Goal: Obtain resource: Obtain resource

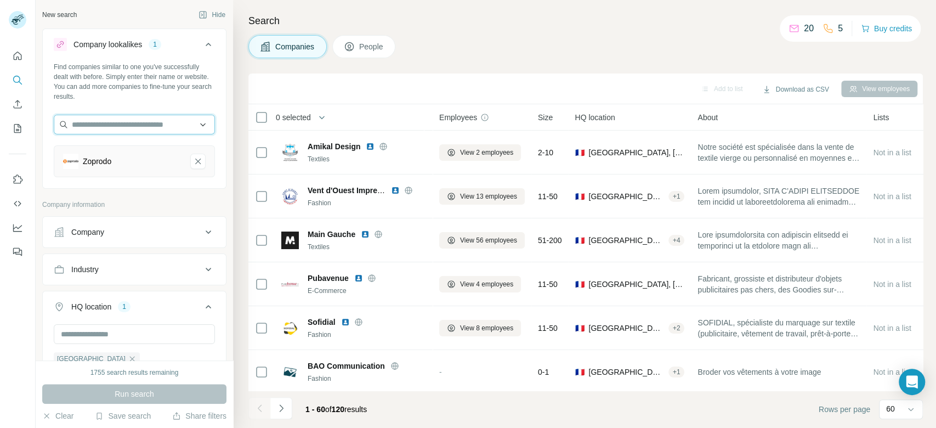
click at [132, 125] on input "text" at bounding box center [134, 125] width 161 height 20
paste input "**********"
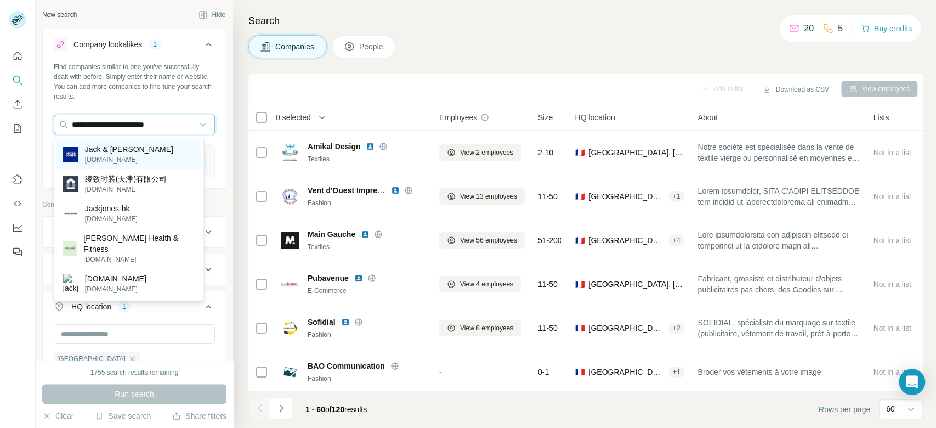
type input "**********"
click at [129, 155] on p "jackjones.com" at bounding box center [129, 160] width 88 height 10
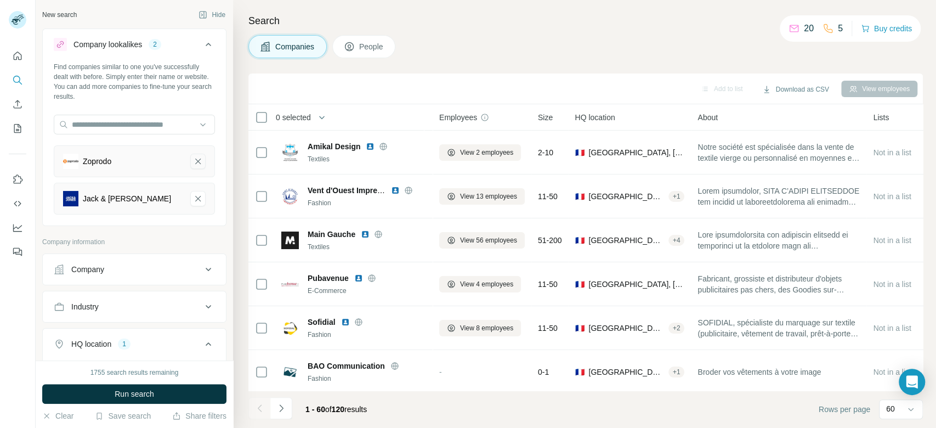
click at [193, 161] on icon "Zoprodo-remove-button" at bounding box center [198, 161] width 10 height 11
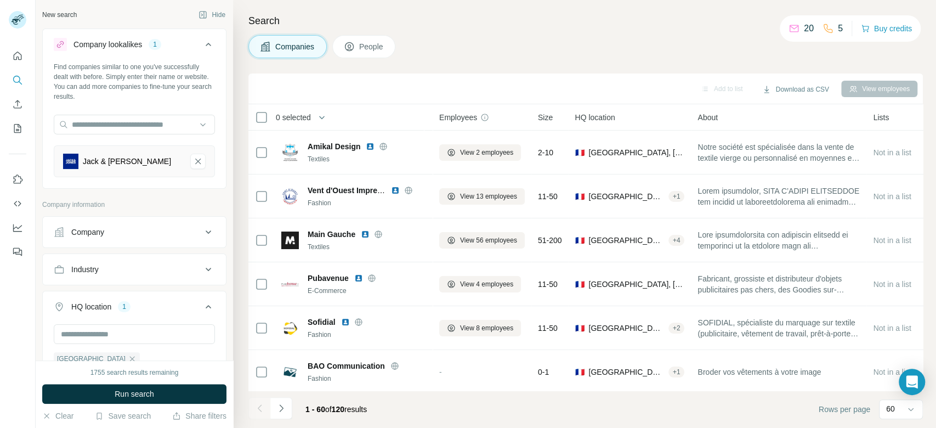
click at [166, 390] on button "Run search" at bounding box center [134, 394] width 184 height 20
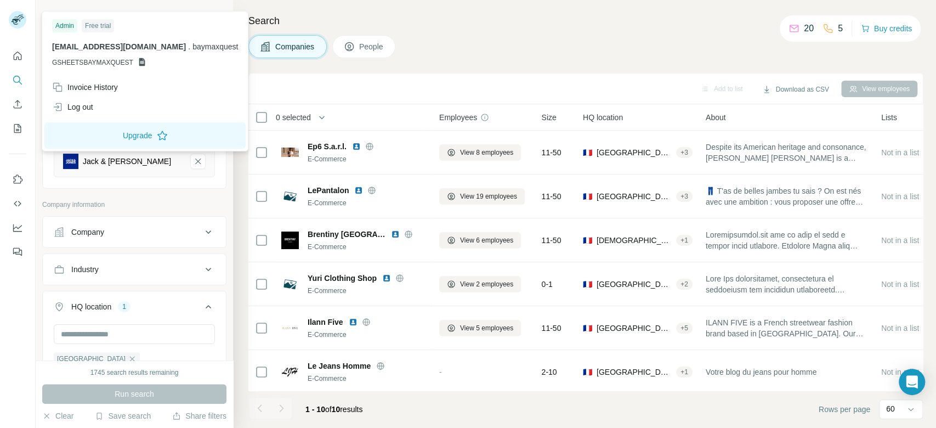
click at [509, 42] on div "Companies People" at bounding box center [585, 46] width 674 height 23
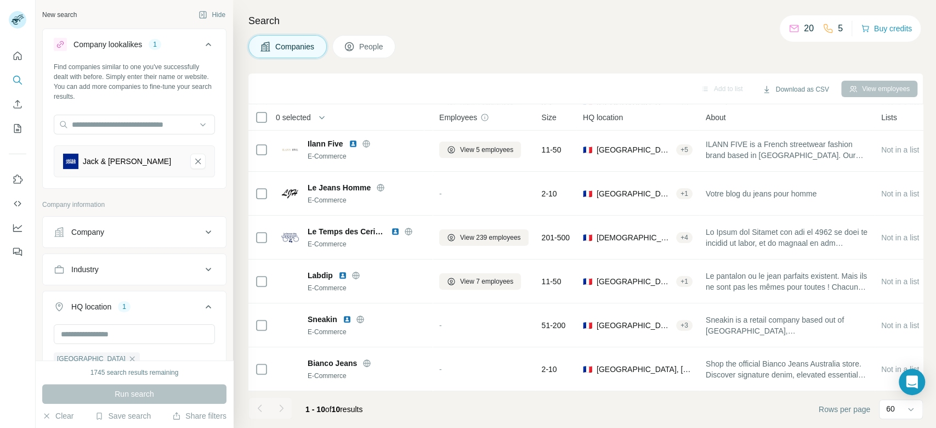
scroll to position [185, 0]
click at [810, 90] on button "Download as CSV" at bounding box center [795, 89] width 82 height 16
click at [814, 112] on div "Only current page (10)" at bounding box center [808, 113] width 103 height 20
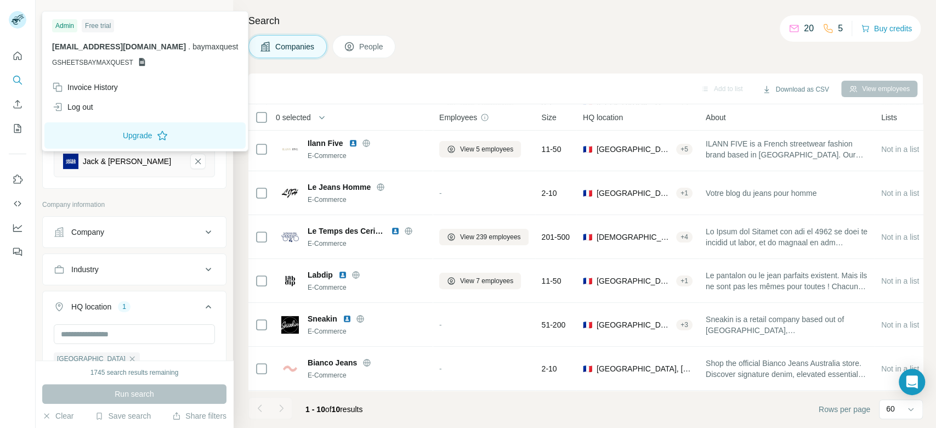
click at [607, 56] on div "Companies People" at bounding box center [585, 46] width 674 height 23
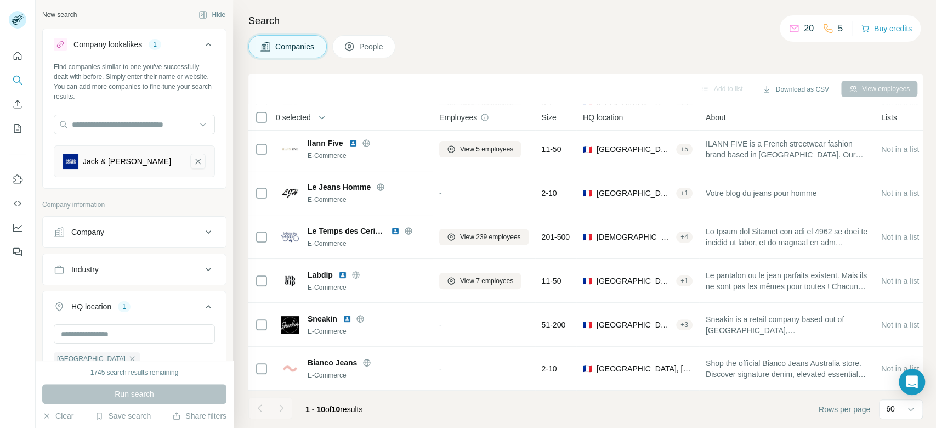
click at [195, 161] on icon "Jack & Jones-remove-button" at bounding box center [197, 160] width 5 height 5
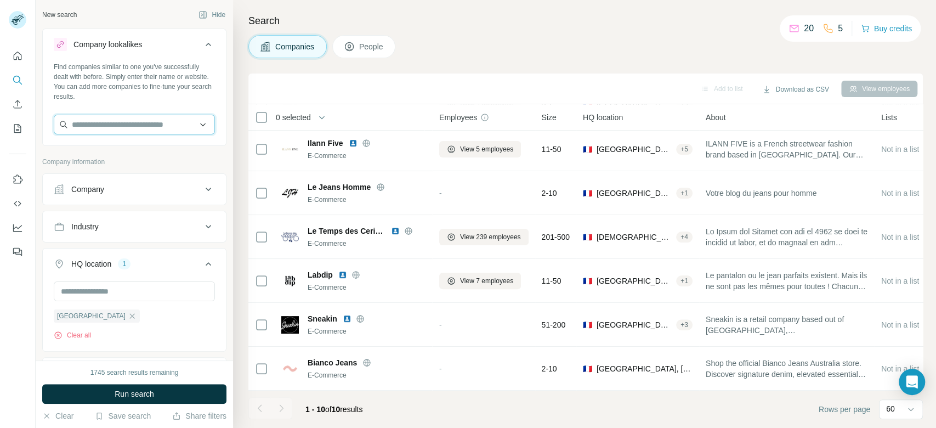
click at [111, 129] on input "text" at bounding box center [134, 125] width 161 height 20
paste input "**********"
type input "**********"
click at [130, 158] on p "praxisfashion.at" at bounding box center [115, 160] width 61 height 10
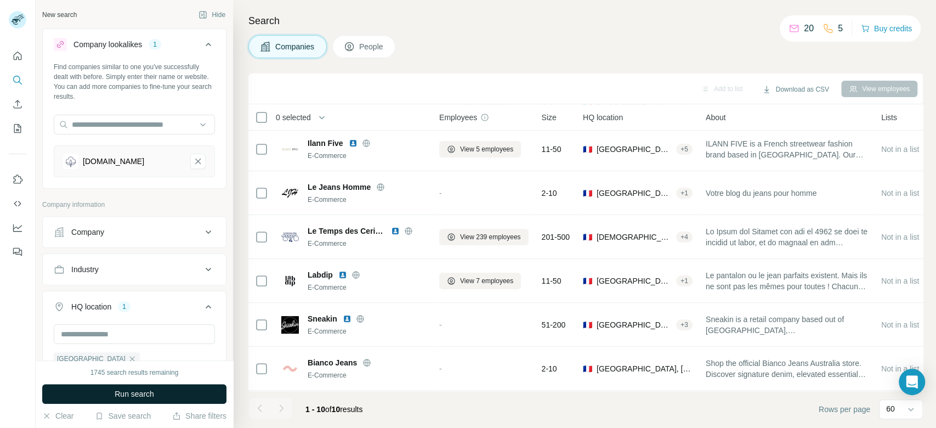
click at [175, 393] on button "Run search" at bounding box center [134, 394] width 184 height 20
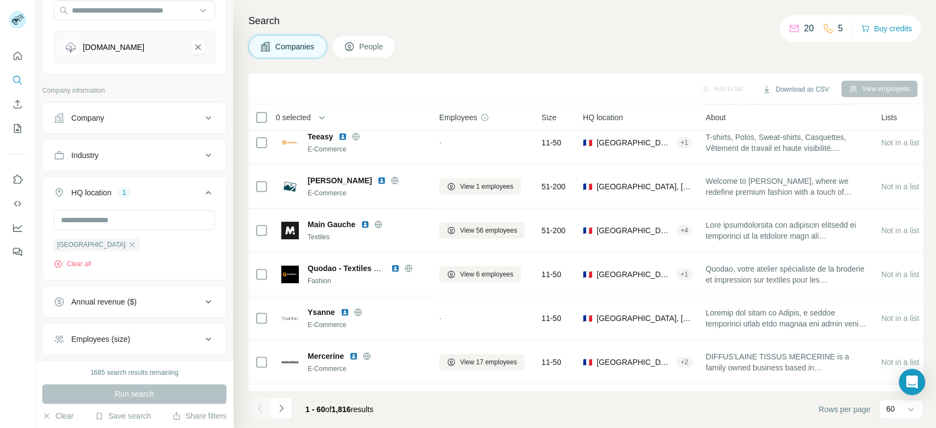
scroll to position [150, 0]
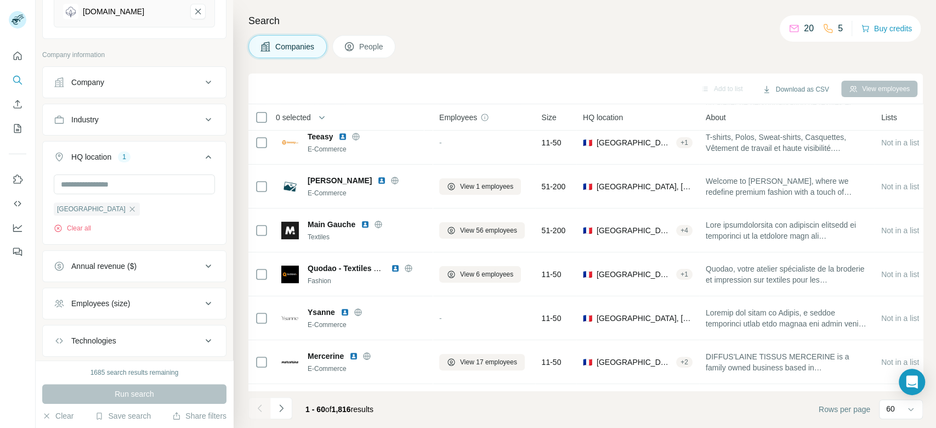
click at [202, 304] on icon at bounding box center [208, 303] width 13 height 13
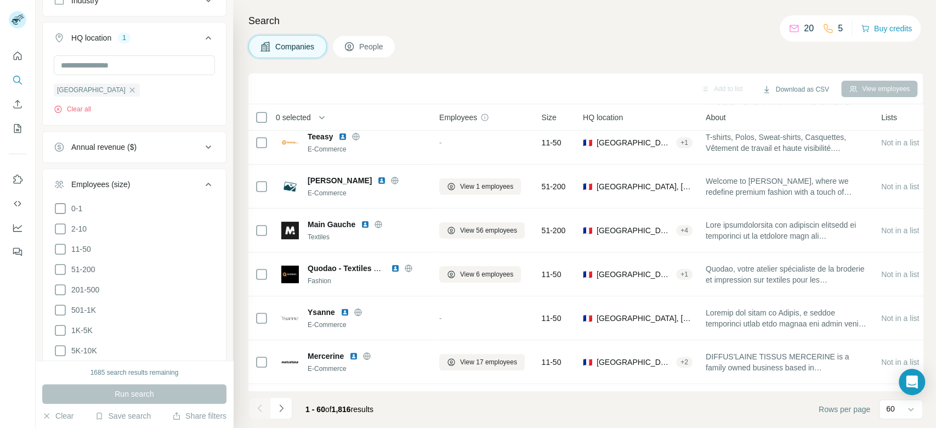
scroll to position [290, 0]
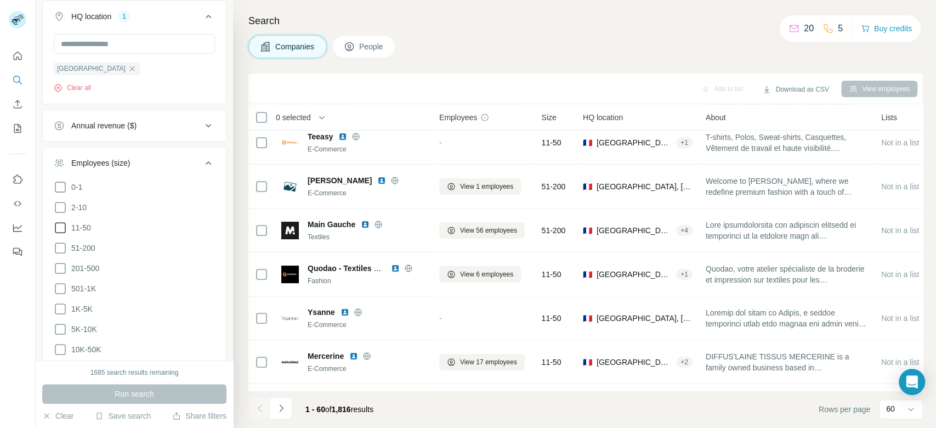
click at [79, 224] on span "11-50" at bounding box center [79, 227] width 24 height 11
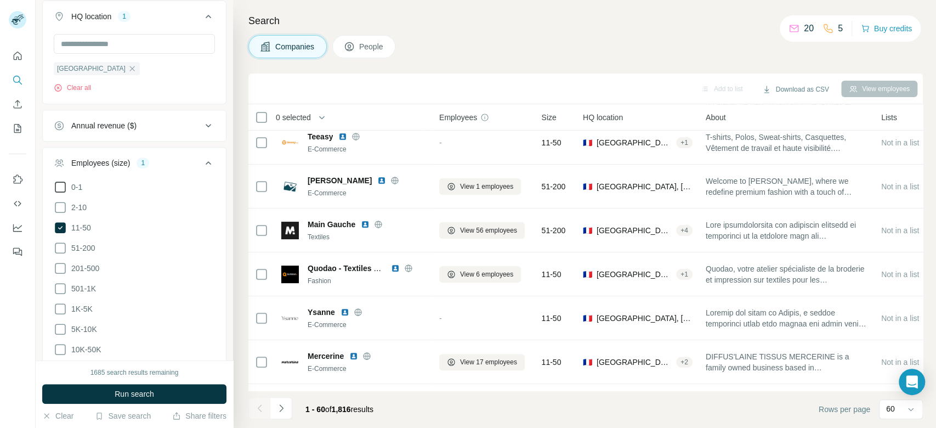
click at [78, 185] on span "0-1" at bounding box center [74, 186] width 15 height 11
click at [79, 202] on span "2-10" at bounding box center [77, 207] width 20 height 11
click at [79, 228] on span "11-50" at bounding box center [79, 227] width 24 height 11
click at [77, 206] on span "2-10" at bounding box center [77, 207] width 20 height 11
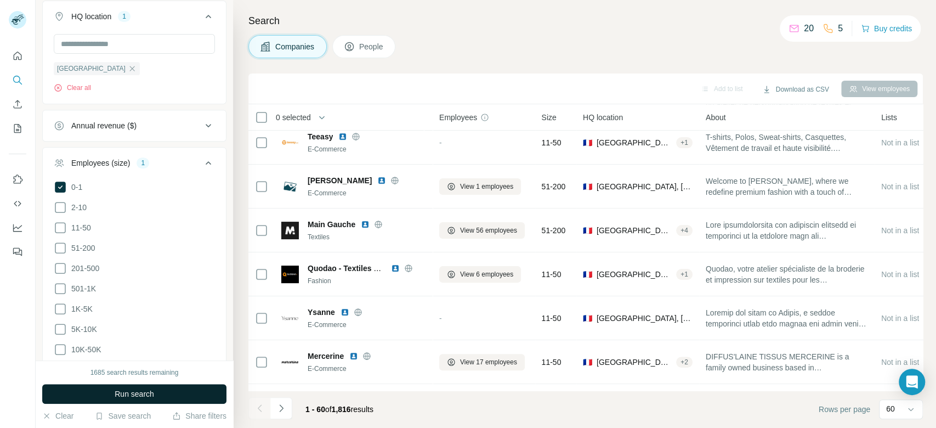
click at [185, 393] on button "Run search" at bounding box center [134, 394] width 184 height 20
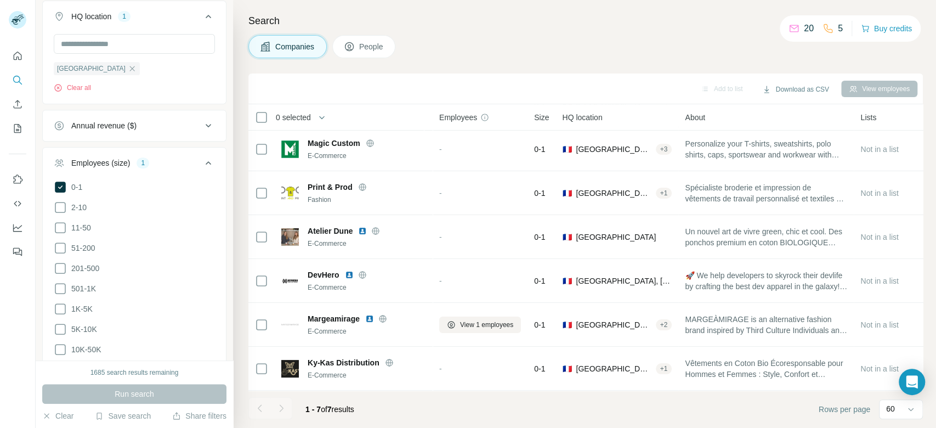
scroll to position [54, 0]
click at [61, 183] on icon at bounding box center [60, 186] width 11 height 11
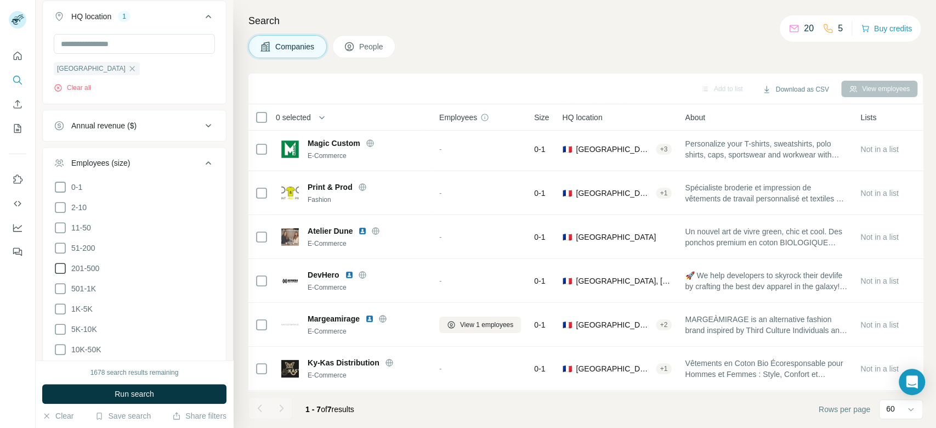
click at [68, 265] on span "201-500" at bounding box center [83, 268] width 32 height 11
click at [194, 397] on button "Run search" at bounding box center [134, 394] width 184 height 20
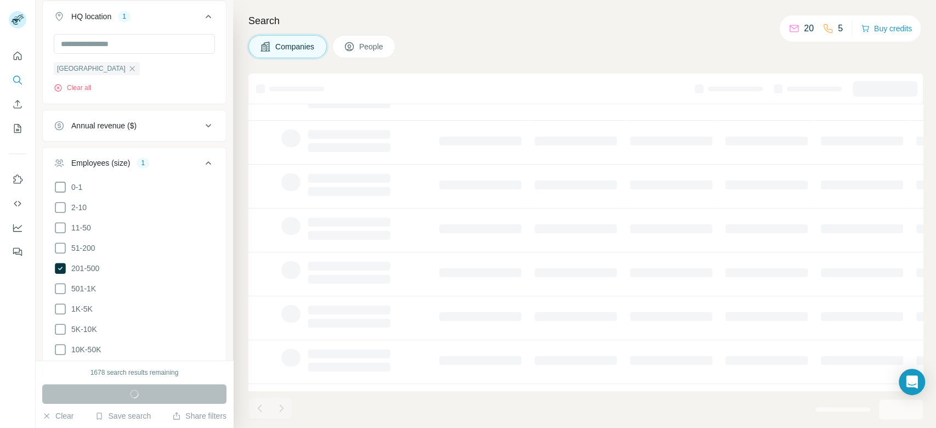
scroll to position [185, 0]
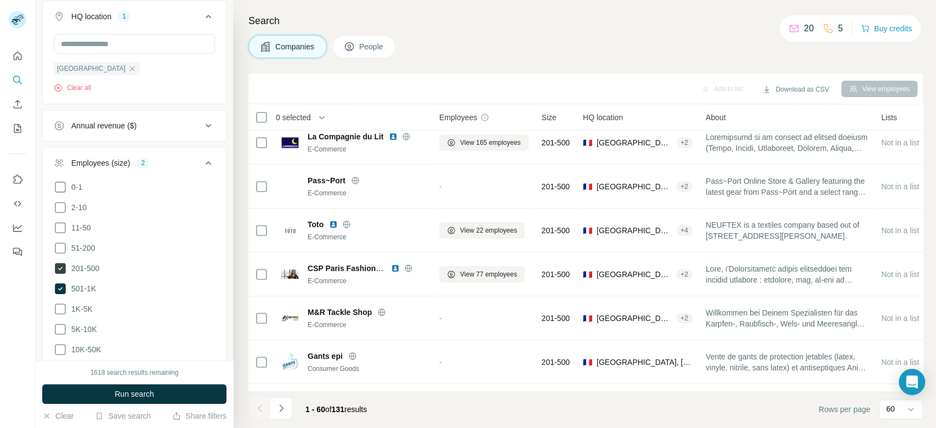
click at [95, 265] on span "201-500" at bounding box center [83, 268] width 32 height 11
click at [153, 392] on button "Run search" at bounding box center [134, 394] width 184 height 20
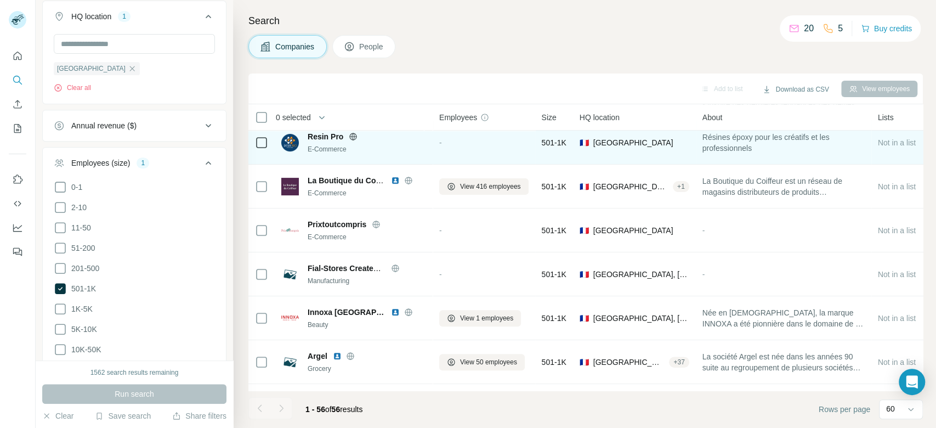
click at [356, 138] on icon at bounding box center [353, 136] width 9 height 9
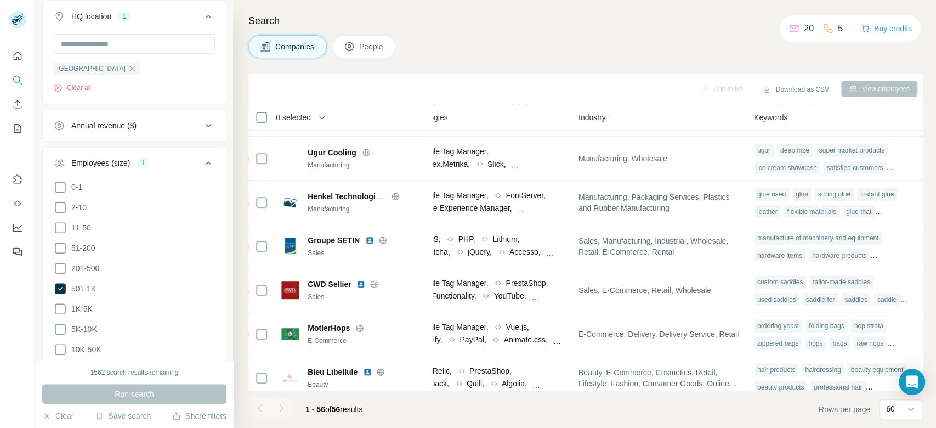
scroll to position [580, 653]
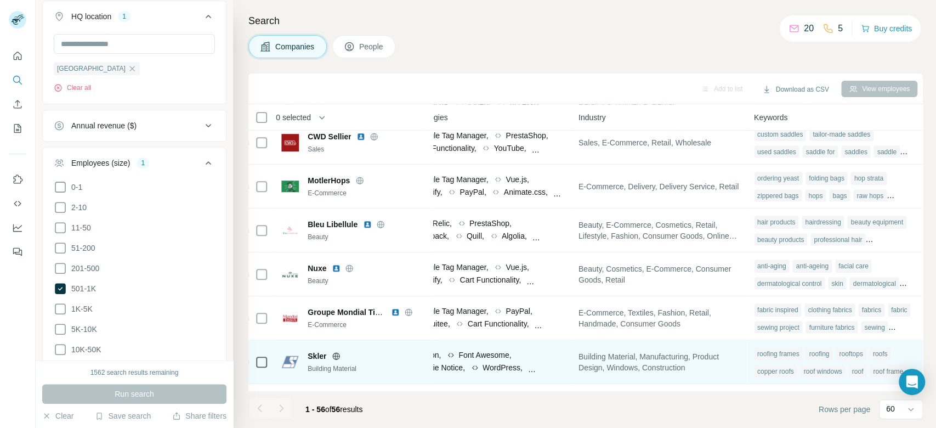
click at [338, 354] on icon at bounding box center [336, 355] width 9 height 9
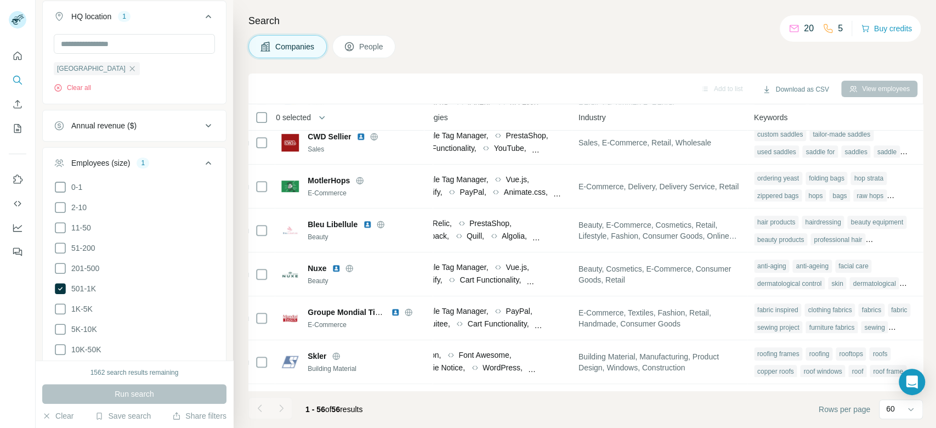
click at [202, 156] on icon at bounding box center [208, 162] width 13 height 13
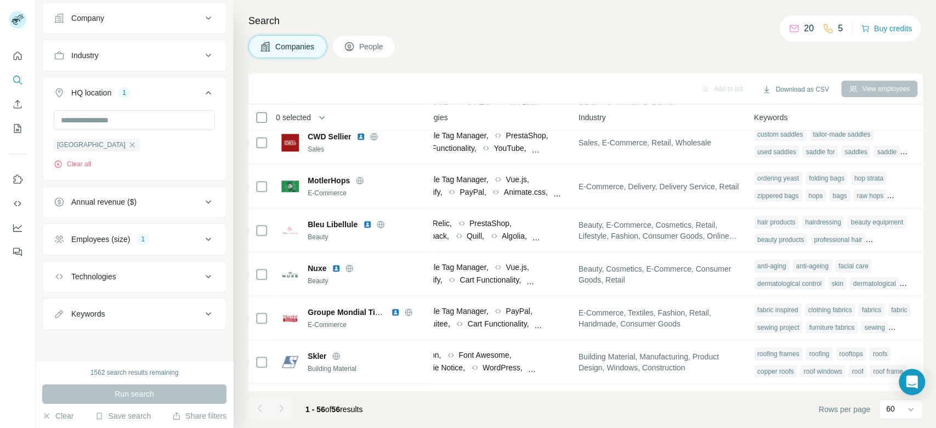
scroll to position [212, 0]
click at [202, 238] on icon at bounding box center [208, 240] width 13 height 13
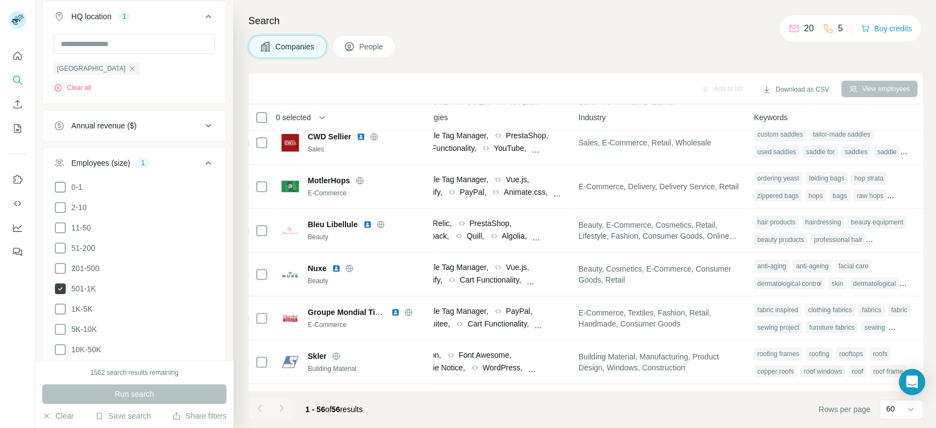
click at [61, 286] on icon at bounding box center [60, 288] width 11 height 11
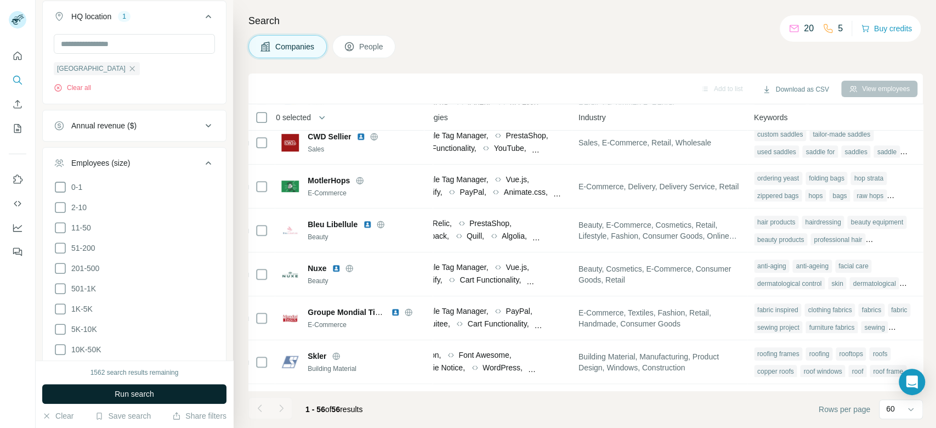
click at [188, 390] on button "Run search" at bounding box center [134, 394] width 184 height 20
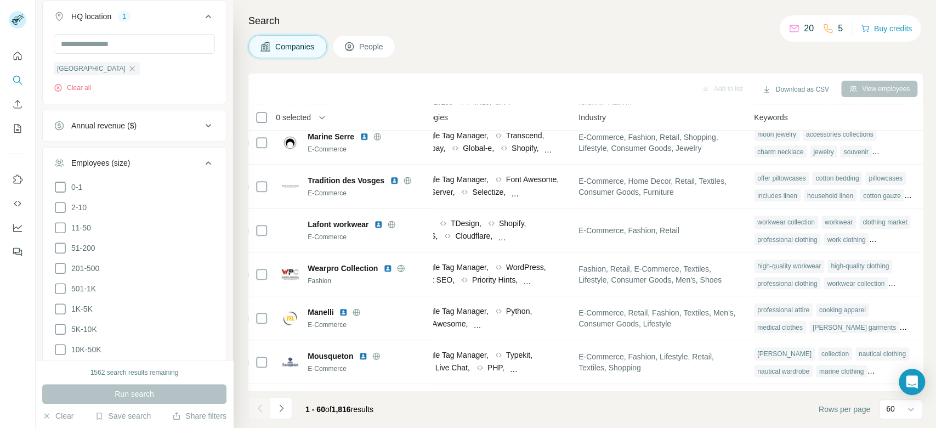
click at [202, 160] on icon at bounding box center [208, 162] width 13 height 13
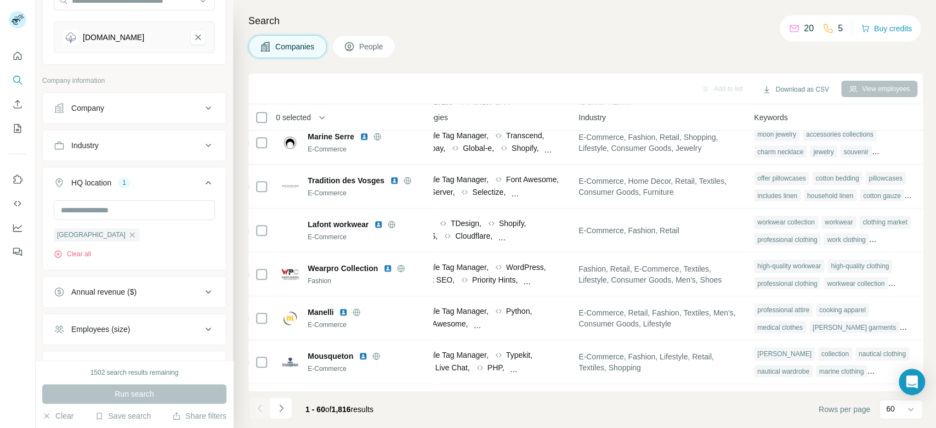
scroll to position [105, 0]
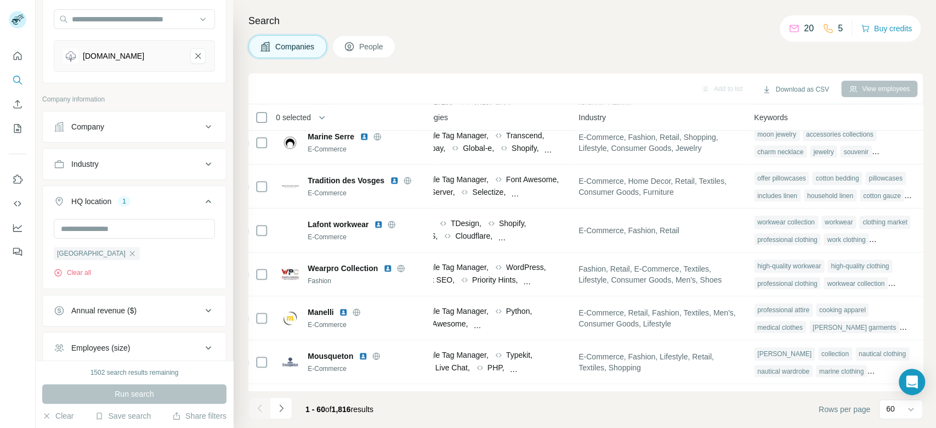
click at [162, 162] on div "Industry" at bounding box center [128, 163] width 148 height 11
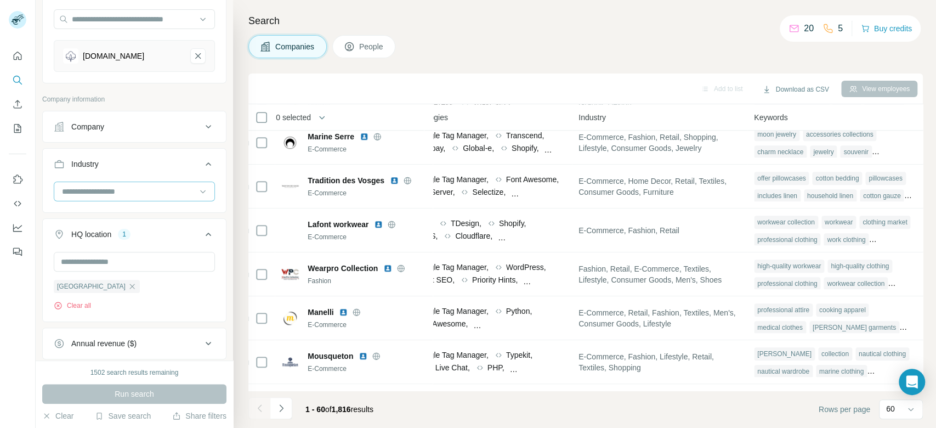
click at [99, 194] on input at bounding box center [128, 191] width 135 height 12
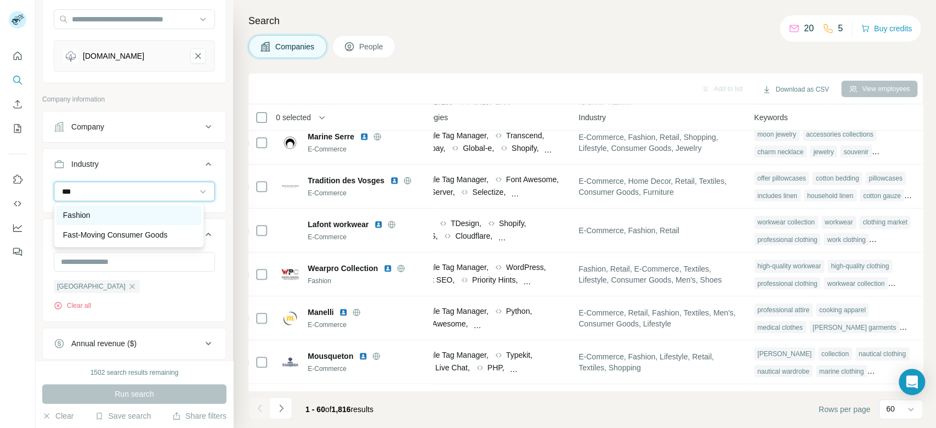
type input "***"
click at [96, 211] on div "Fashion" at bounding box center [129, 214] width 132 height 11
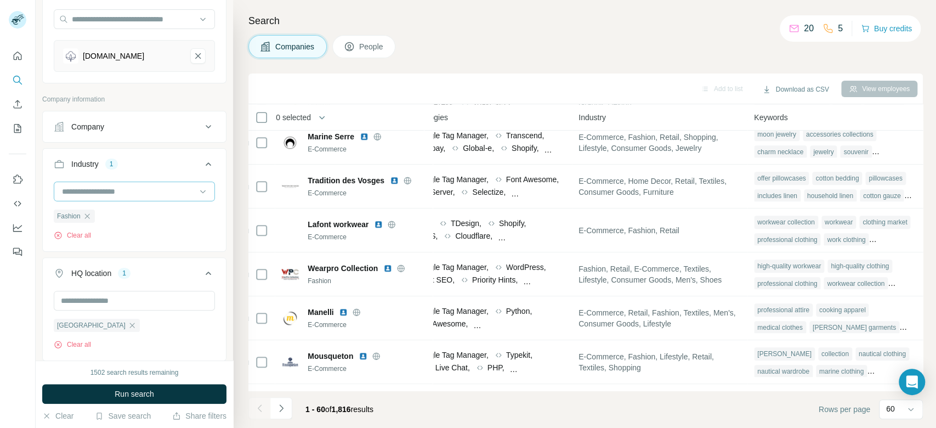
click at [115, 192] on input at bounding box center [128, 191] width 135 height 12
type input "***"
click at [98, 237] on div "Textiles" at bounding box center [129, 234] width 132 height 11
click at [197, 398] on button "Run search" at bounding box center [134, 394] width 184 height 20
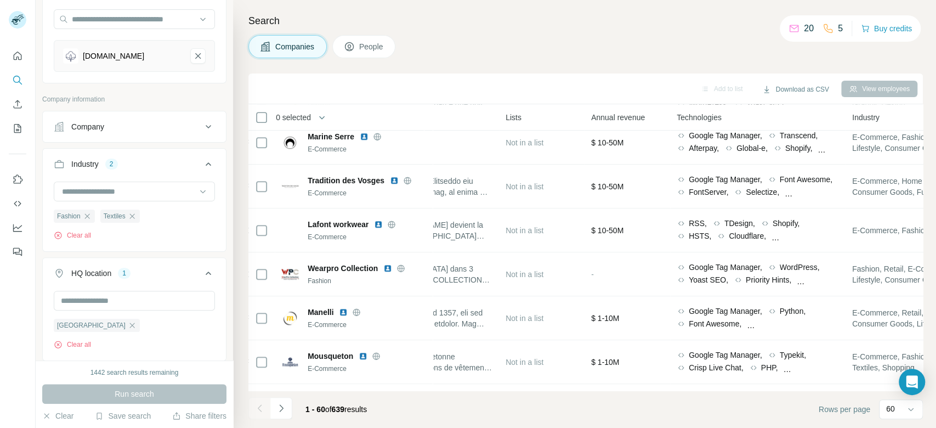
scroll to position [0, 376]
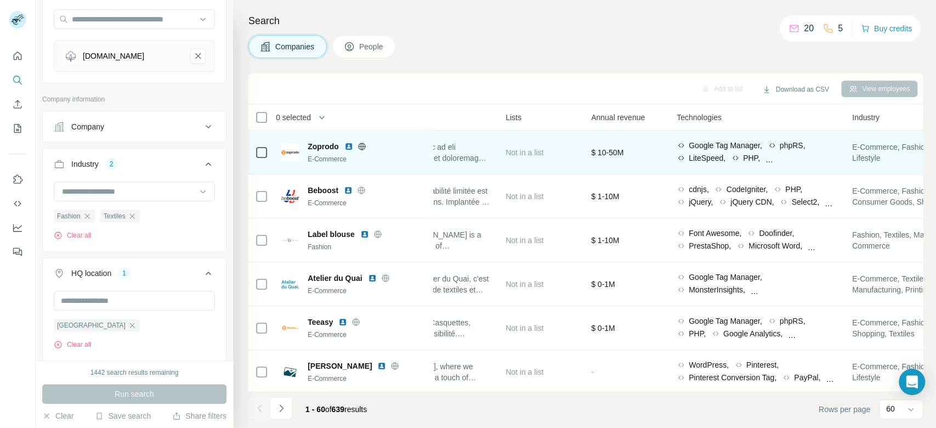
click at [364, 145] on icon at bounding box center [361, 146] width 9 height 9
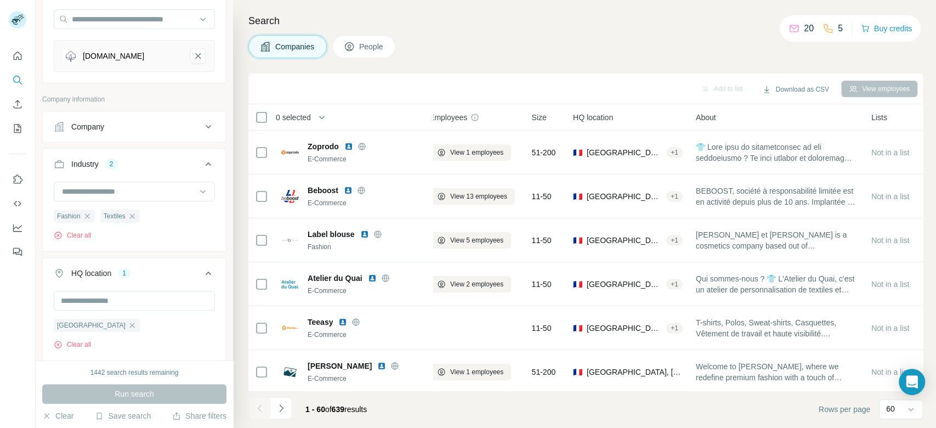
scroll to position [0, 0]
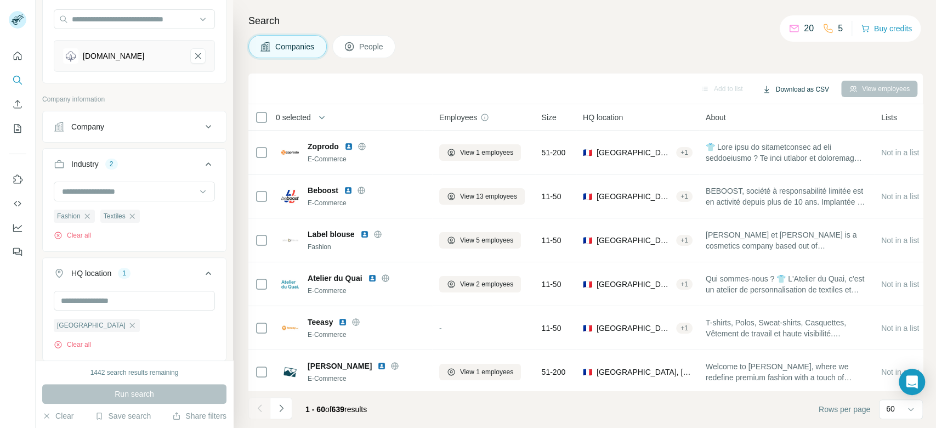
click at [776, 87] on button "Download as CSV" at bounding box center [795, 89] width 82 height 16
click at [826, 110] on div "Only current page (60)" at bounding box center [808, 113] width 103 height 20
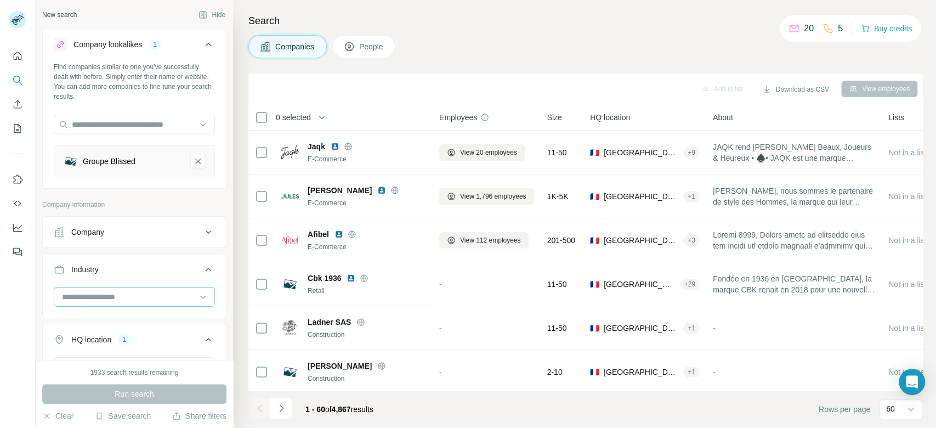
click at [157, 298] on input at bounding box center [128, 297] width 135 height 12
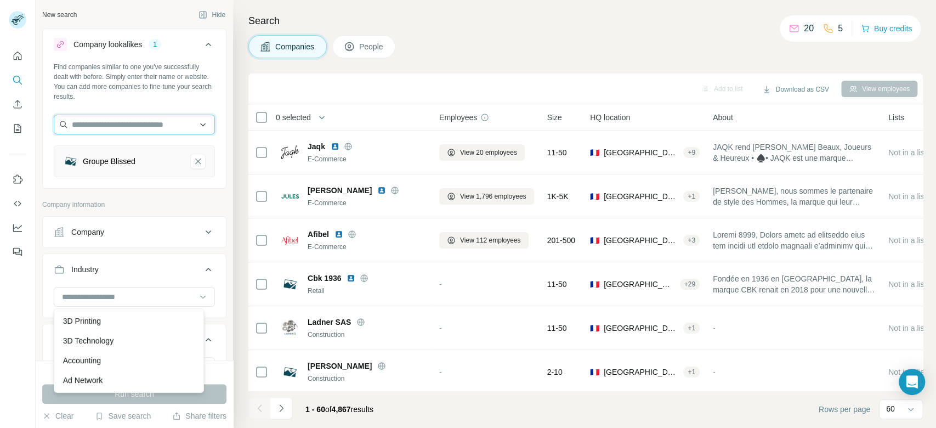
click at [144, 128] on input "text" at bounding box center [134, 125] width 161 height 20
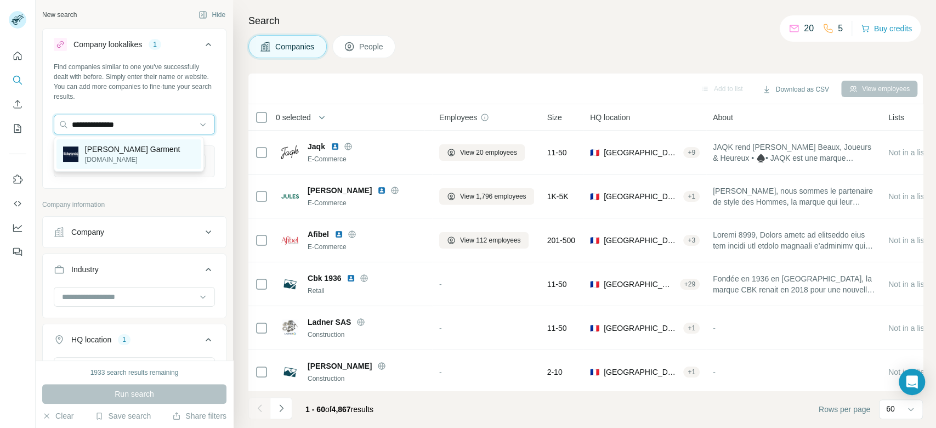
type input "**********"
click at [170, 145] on div "[PERSON_NAME] Garment [DOMAIN_NAME]" at bounding box center [128, 154] width 145 height 30
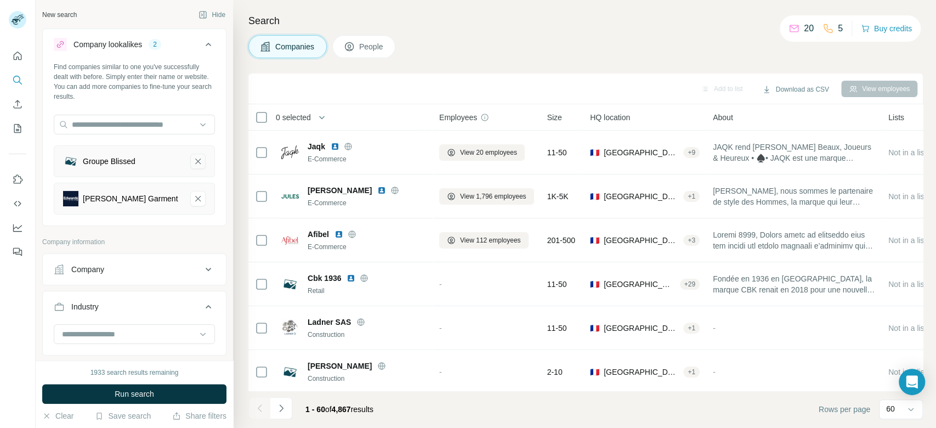
click at [193, 162] on icon "Groupe Blissed-remove-button" at bounding box center [198, 161] width 10 height 11
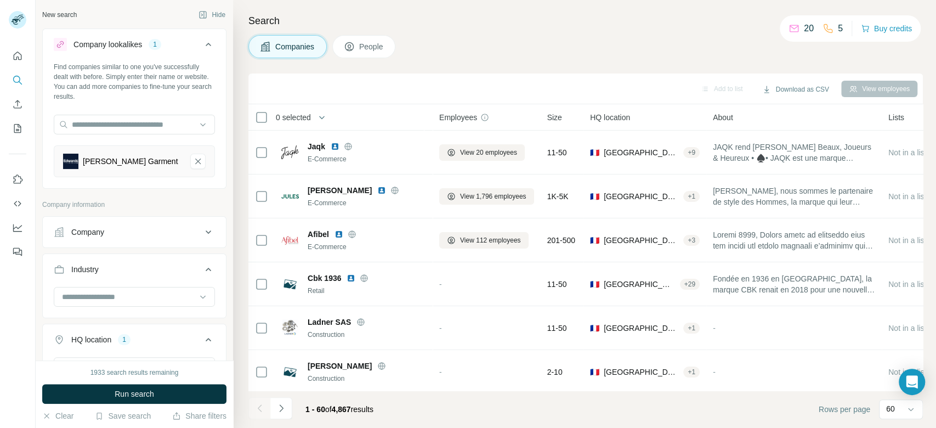
scroll to position [66, 0]
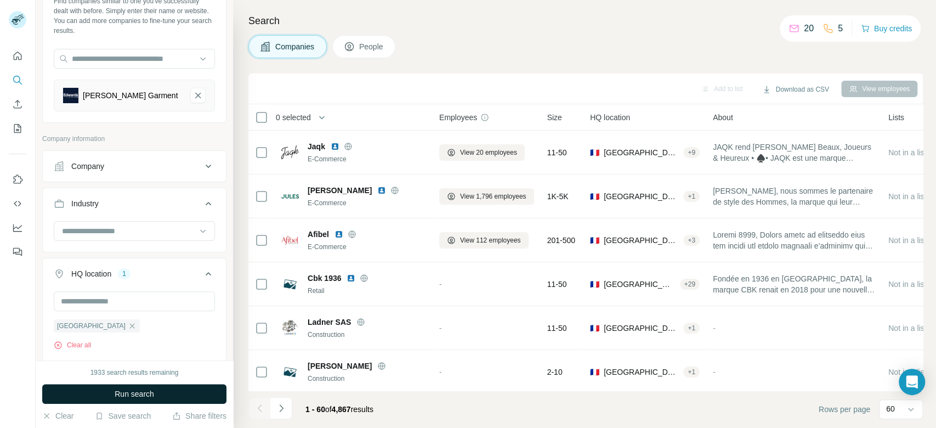
click at [182, 394] on button "Run search" at bounding box center [134, 394] width 184 height 20
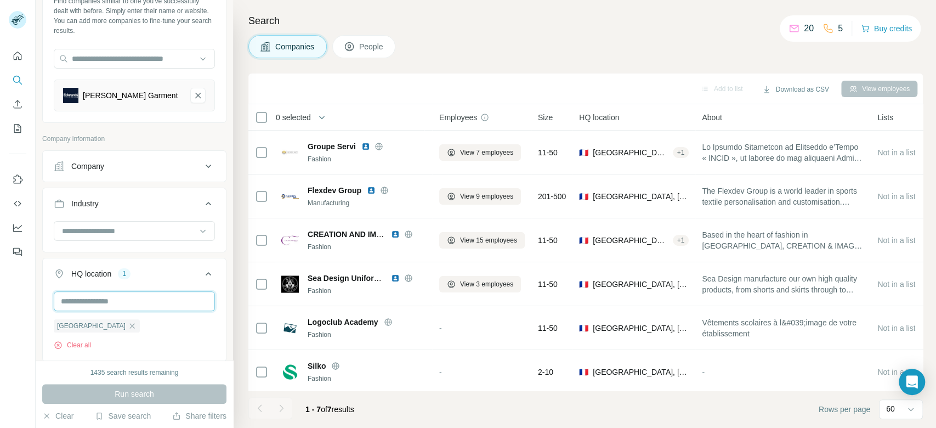
click at [167, 299] on input "text" at bounding box center [134, 301] width 161 height 20
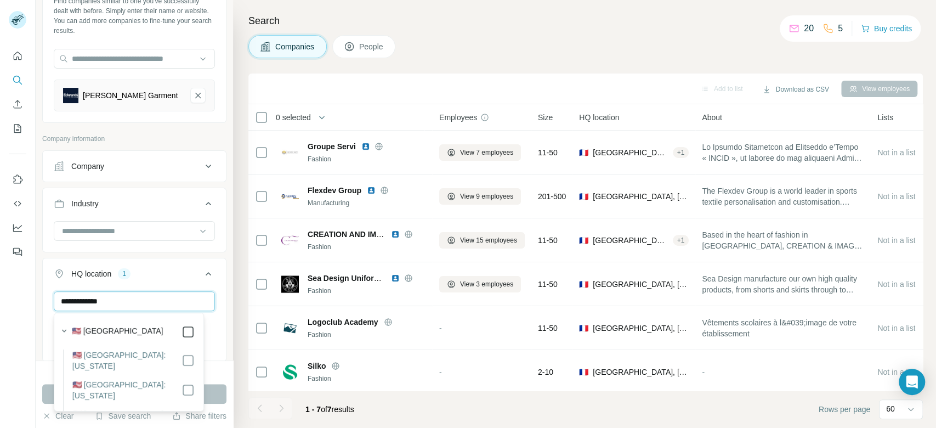
type input "**********"
click at [216, 390] on button "Run search" at bounding box center [134, 394] width 184 height 20
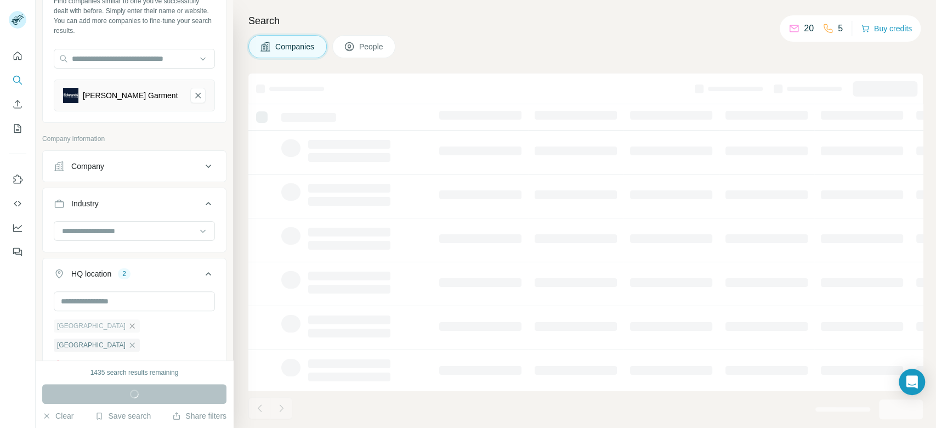
click at [130, 326] on icon "button" at bounding box center [132, 325] width 5 height 5
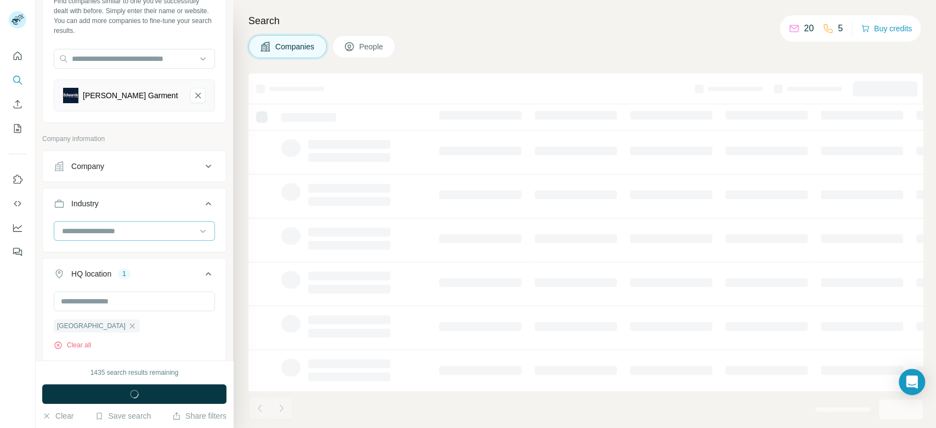
click at [150, 230] on input at bounding box center [128, 231] width 135 height 12
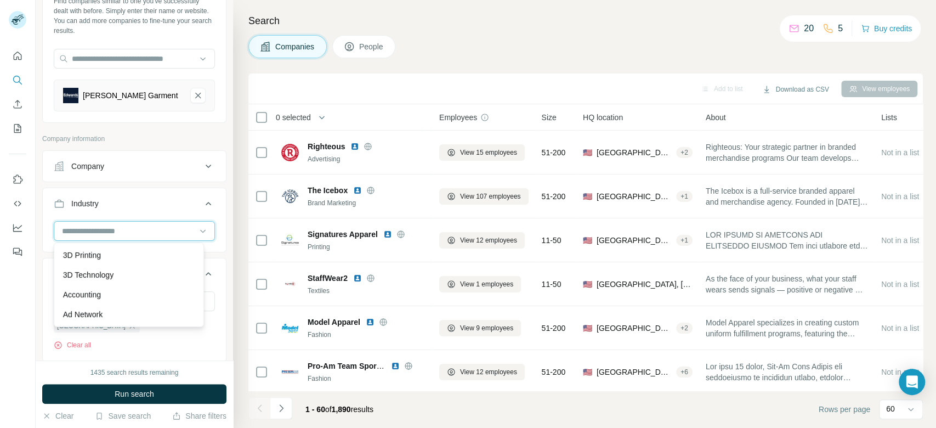
type input "*"
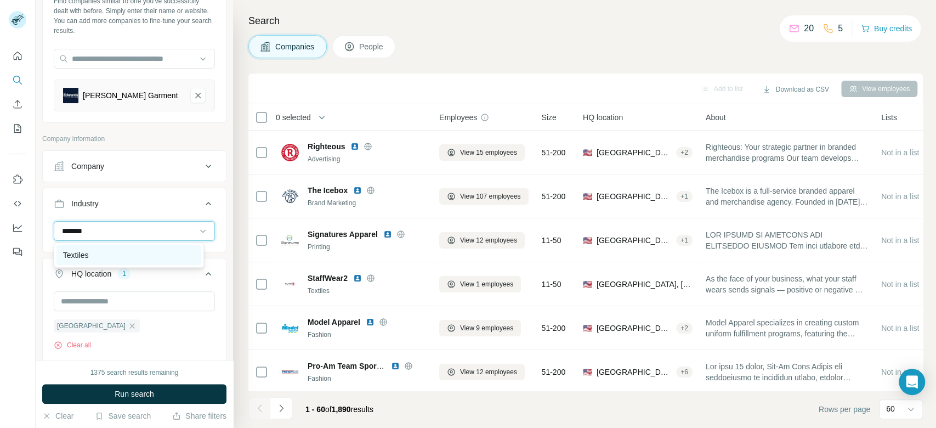
type input "*******"
click at [126, 249] on div "Textiles" at bounding box center [129, 254] width 132 height 11
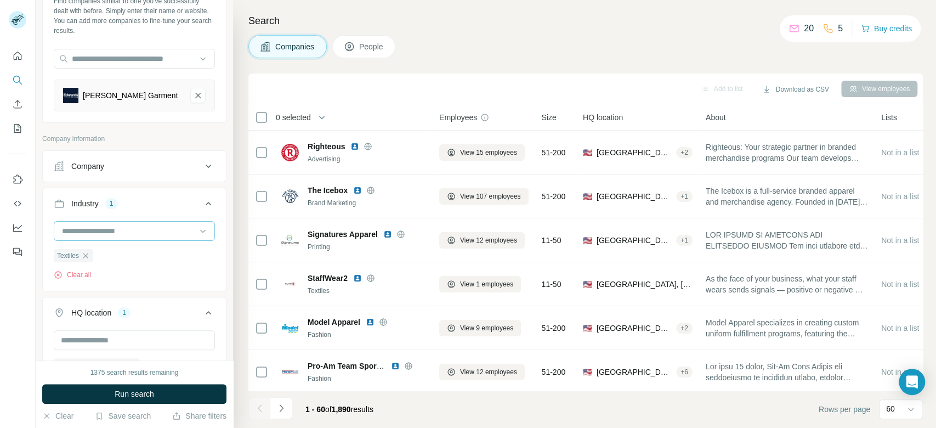
click at [137, 234] on input at bounding box center [128, 231] width 135 height 12
type input "*******"
click at [121, 254] on div "Fashion" at bounding box center [129, 254] width 132 height 11
click at [157, 229] on input at bounding box center [128, 231] width 135 height 12
type input "*"
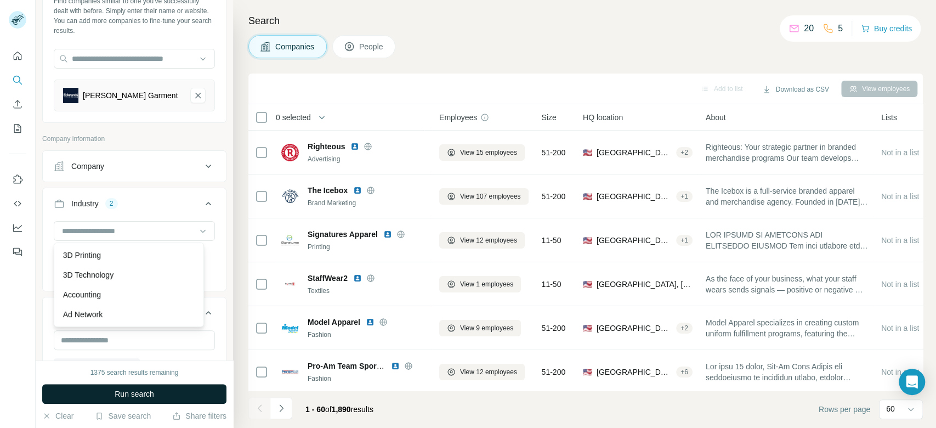
click at [191, 395] on button "Run search" at bounding box center [134, 394] width 184 height 20
